Goal: Find specific page/section: Find specific page/section

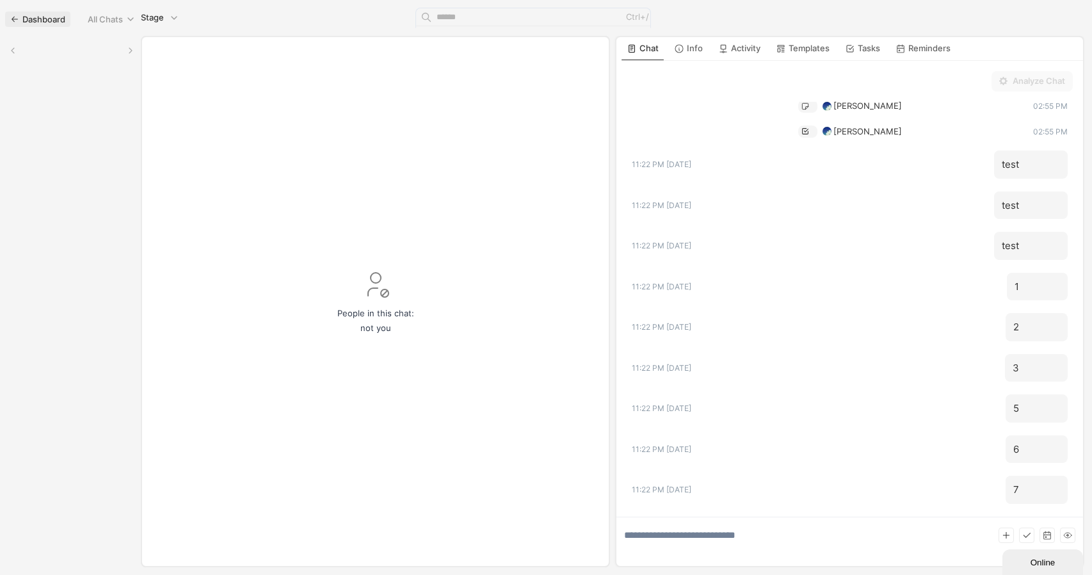
click at [40, 15] on p "Dashboard" at bounding box center [43, 19] width 43 height 13
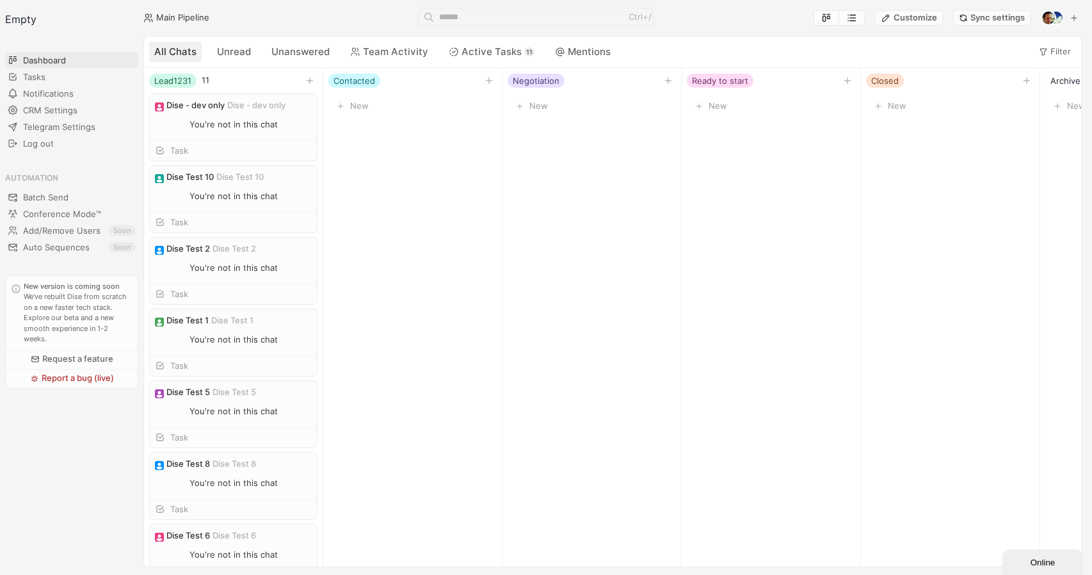
click at [38, 16] on div "Empty" at bounding box center [71, 20] width 133 height 24
